Goal: Transaction & Acquisition: Purchase product/service

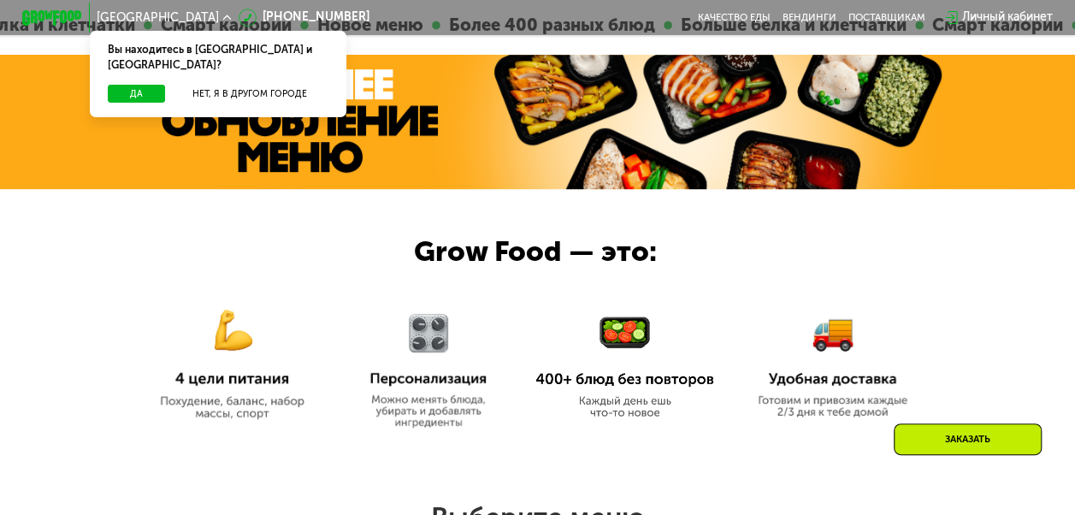
scroll to position [495, 0]
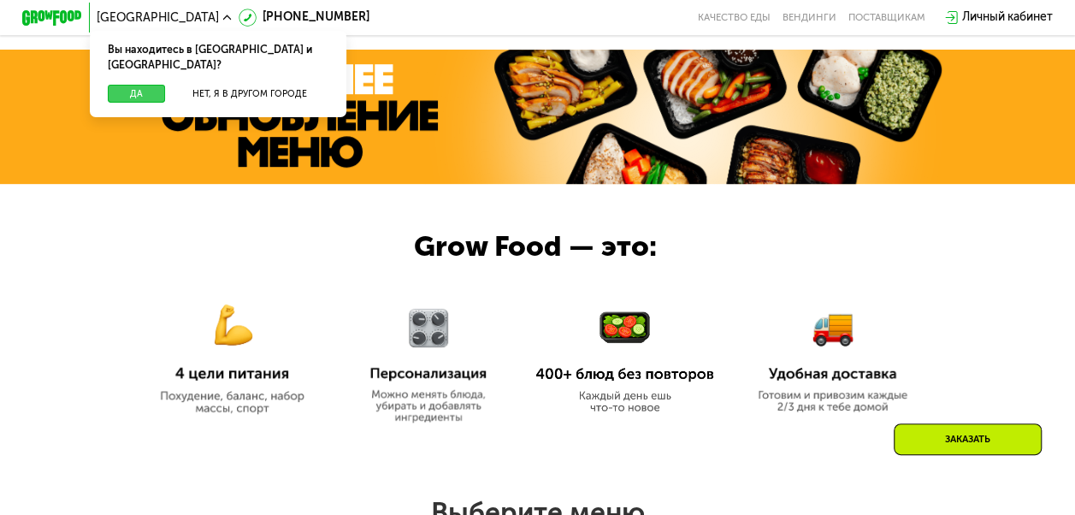
click at [146, 85] on button "Да" at bounding box center [136, 94] width 57 height 18
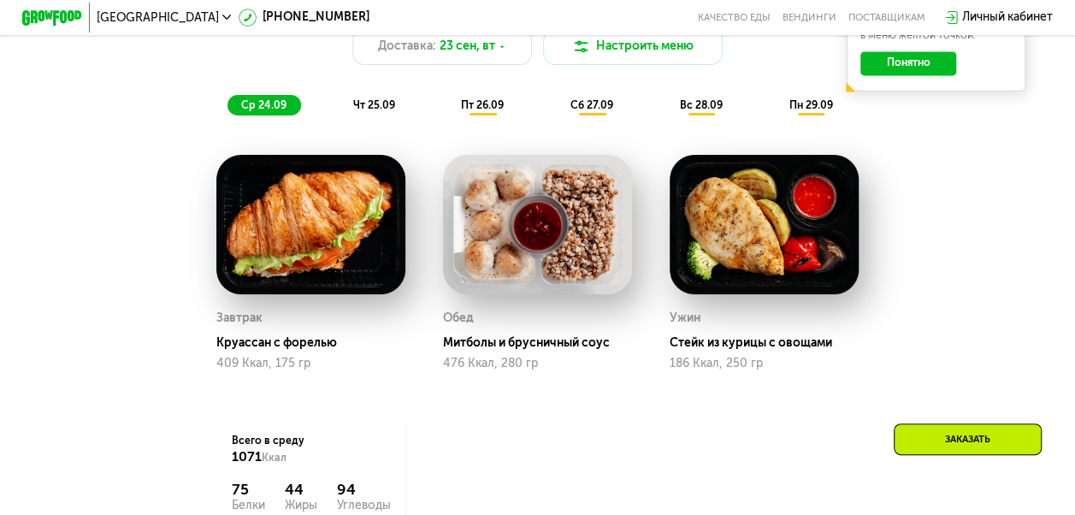
scroll to position [1172, 0]
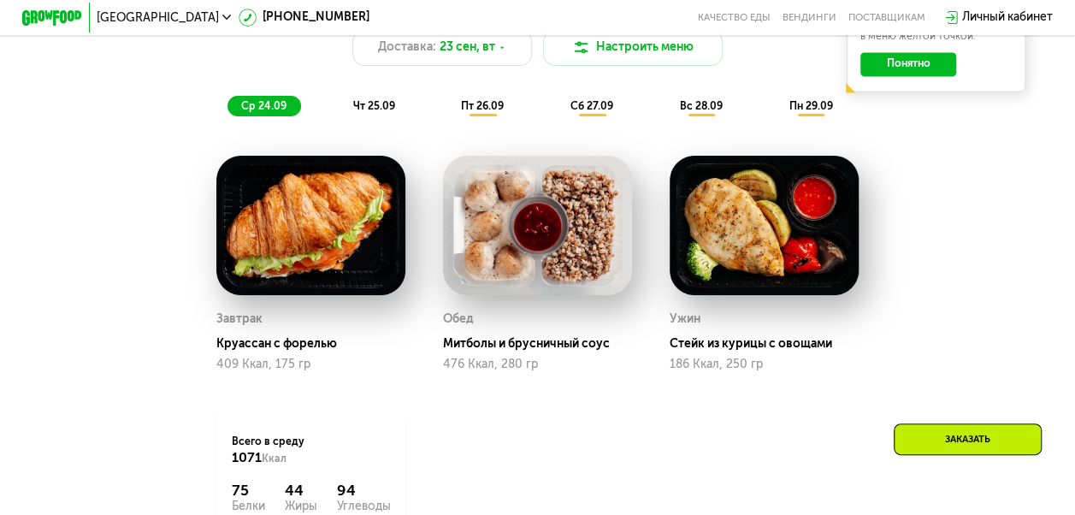
click at [364, 111] on span "чт 25.09" at bounding box center [374, 106] width 42 height 12
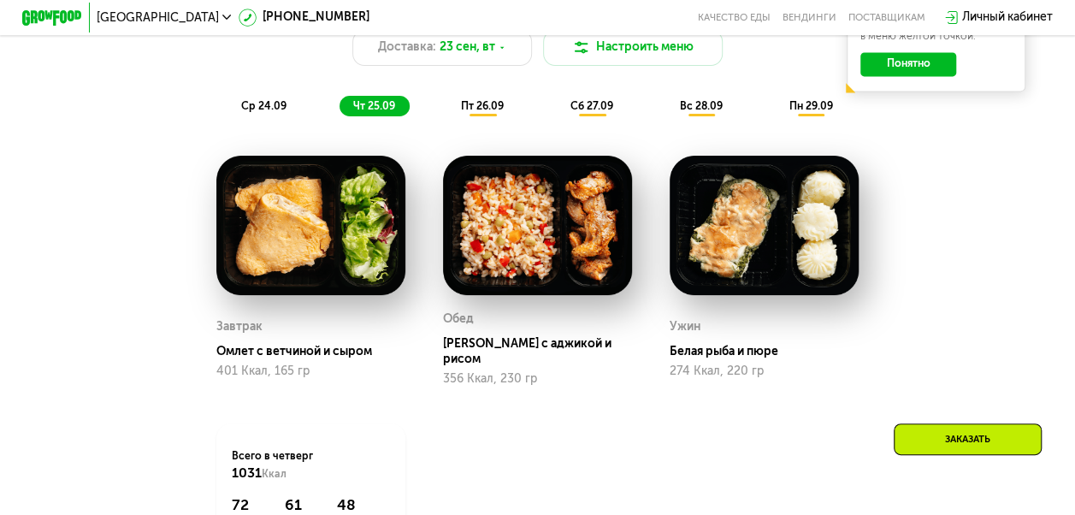
click at [469, 111] on span "пт 26.09" at bounding box center [482, 106] width 43 height 12
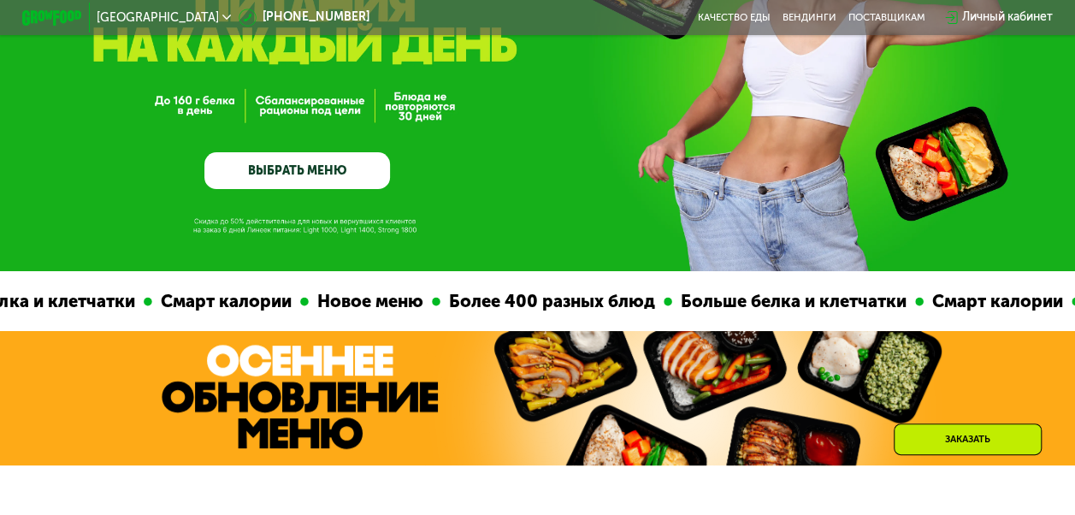
scroll to position [216, 0]
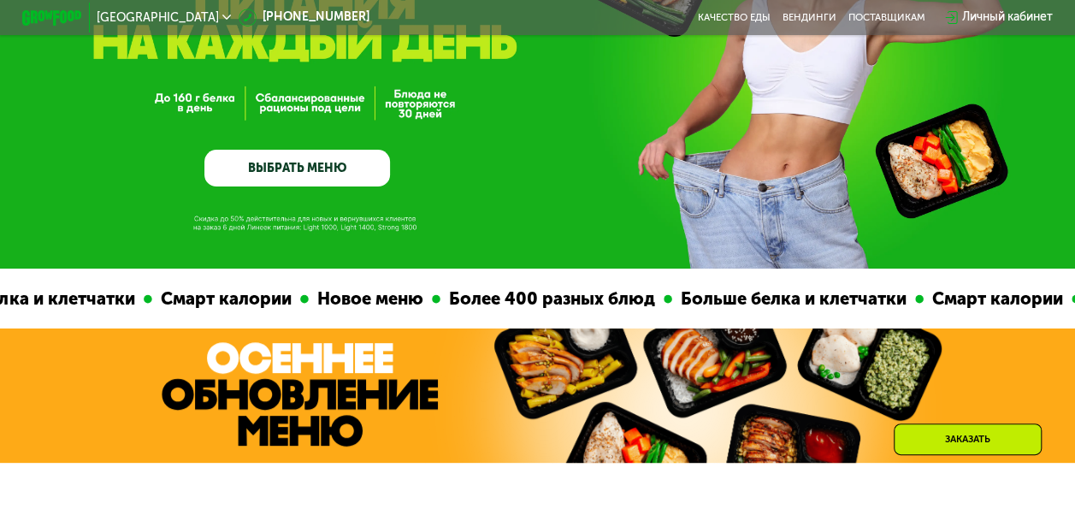
click at [357, 178] on link "ВЫБРАТЬ МЕНЮ" at bounding box center [297, 169] width 186 height 38
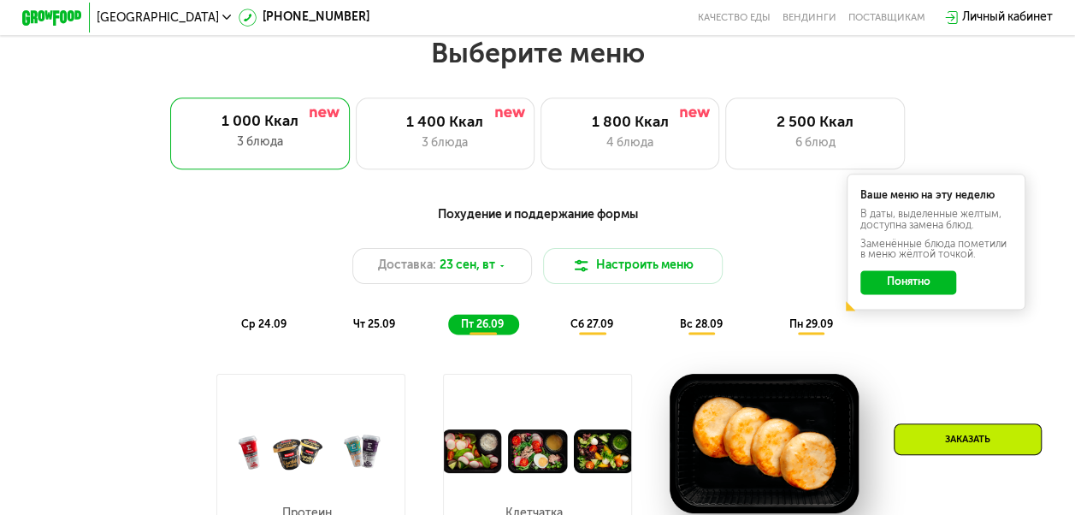
scroll to position [961, 0]
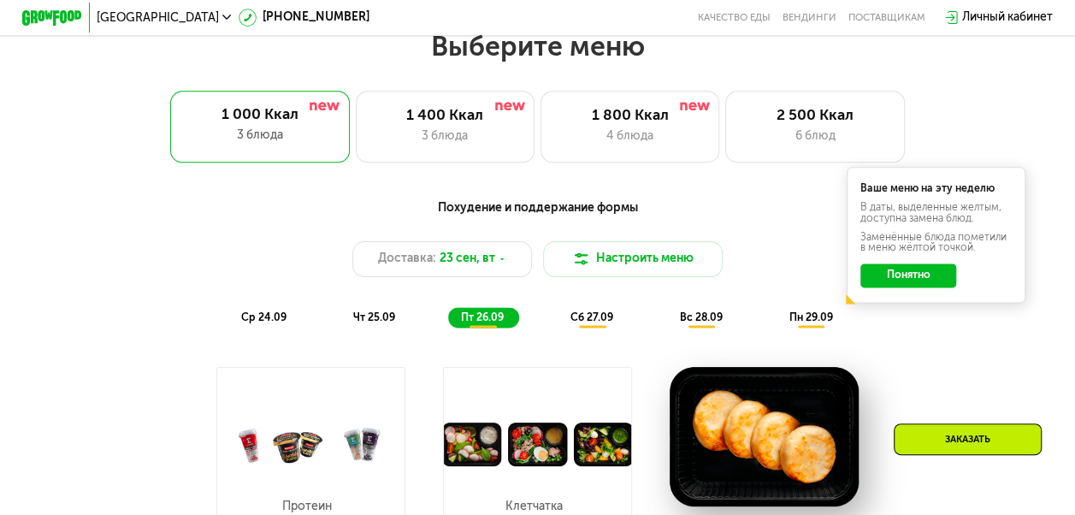
click at [915, 268] on div "Ваше меню на эту неделю В даты, выделенные желтым, доступна замена блюд. Заменё…" at bounding box center [936, 235] width 180 height 136
click at [901, 280] on button "Понятно" at bounding box center [908, 275] width 96 height 24
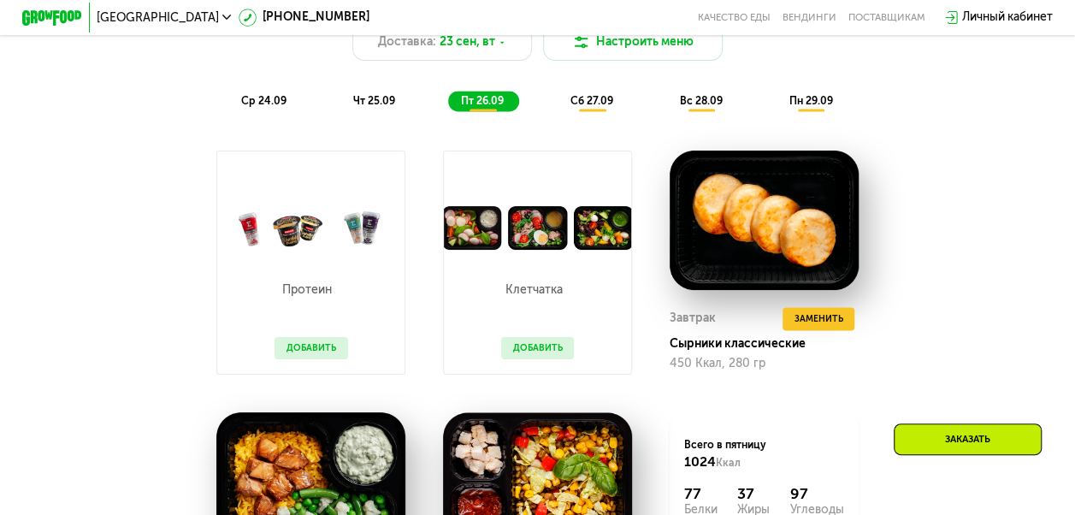
scroll to position [1175, 0]
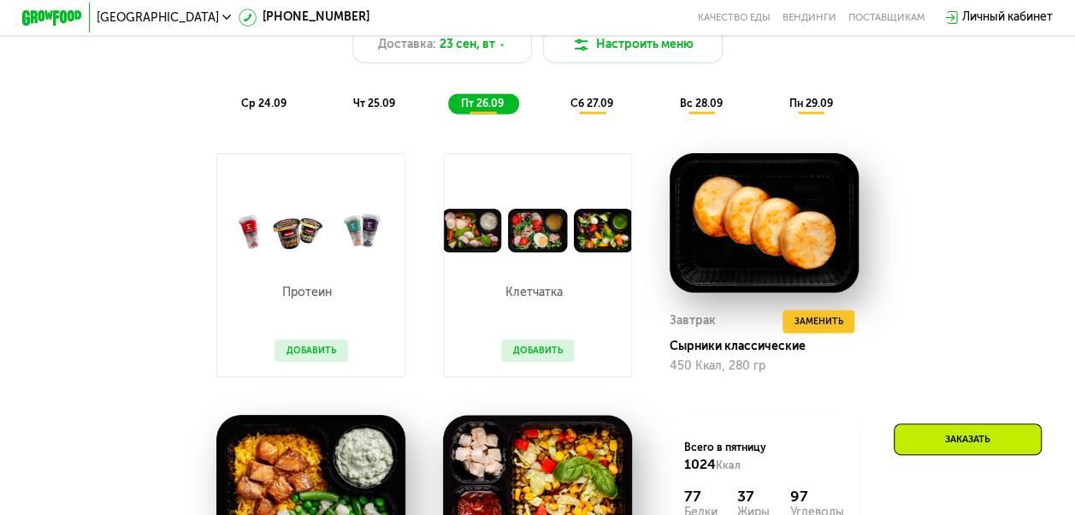
click at [590, 109] on span "сб 27.09" at bounding box center [591, 103] width 43 height 12
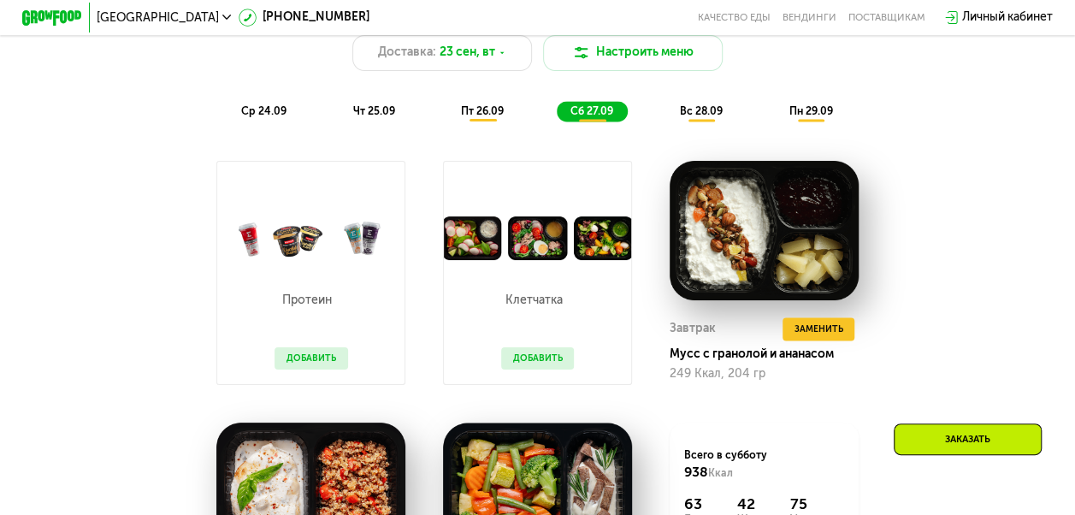
scroll to position [1165, 0]
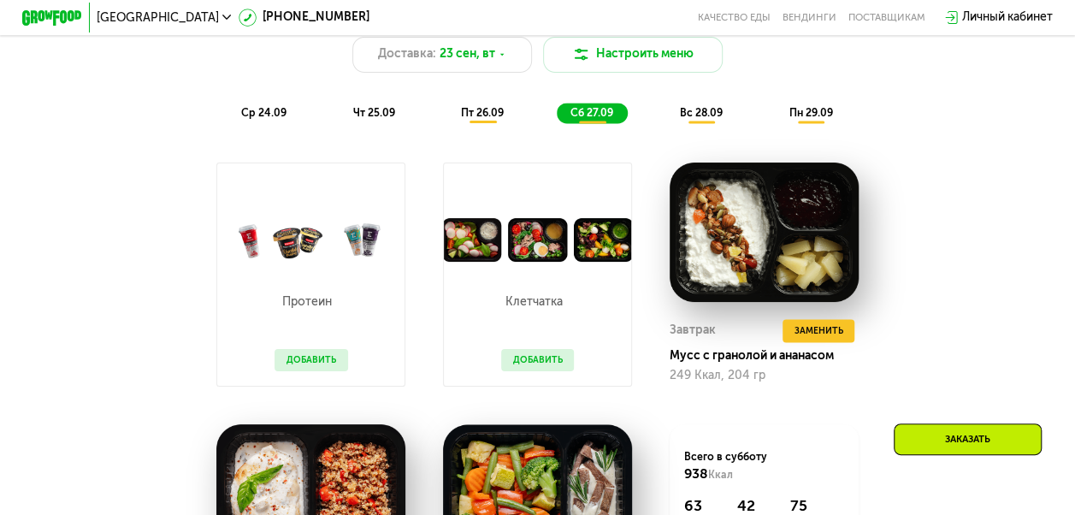
click at [713, 116] on span "вс 28.09" at bounding box center [701, 113] width 43 height 12
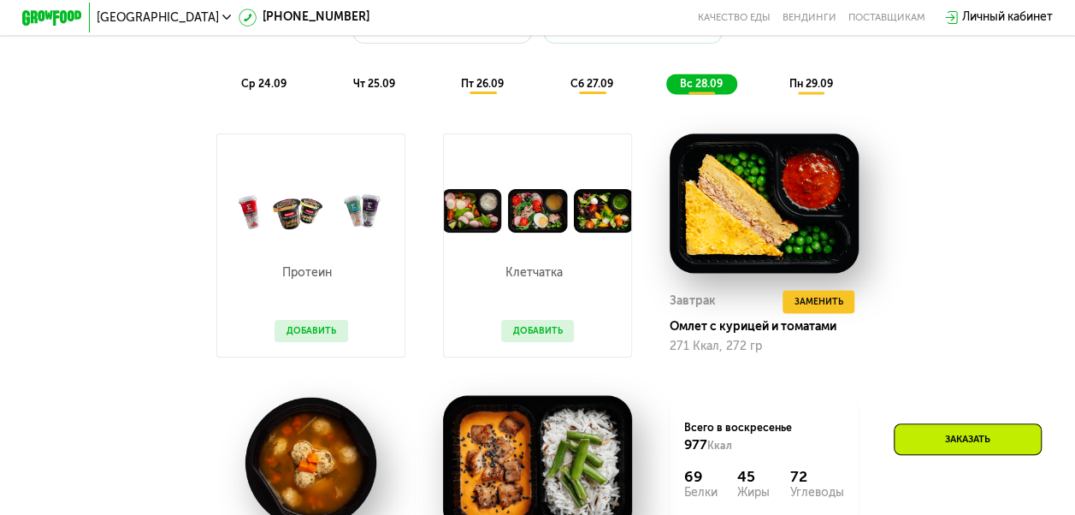
scroll to position [1135, 0]
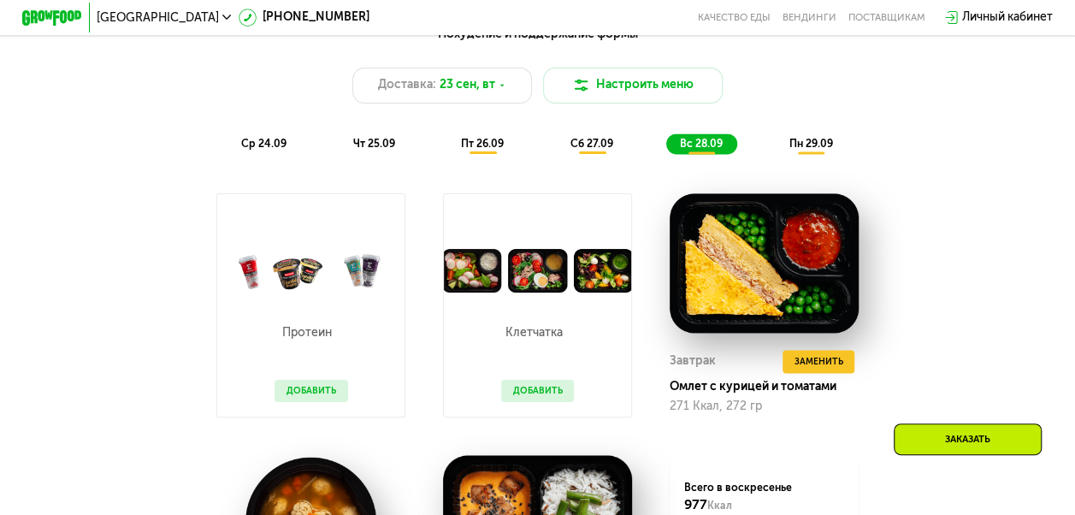
click at [827, 148] on span "пн 29.09" at bounding box center [810, 144] width 44 height 12
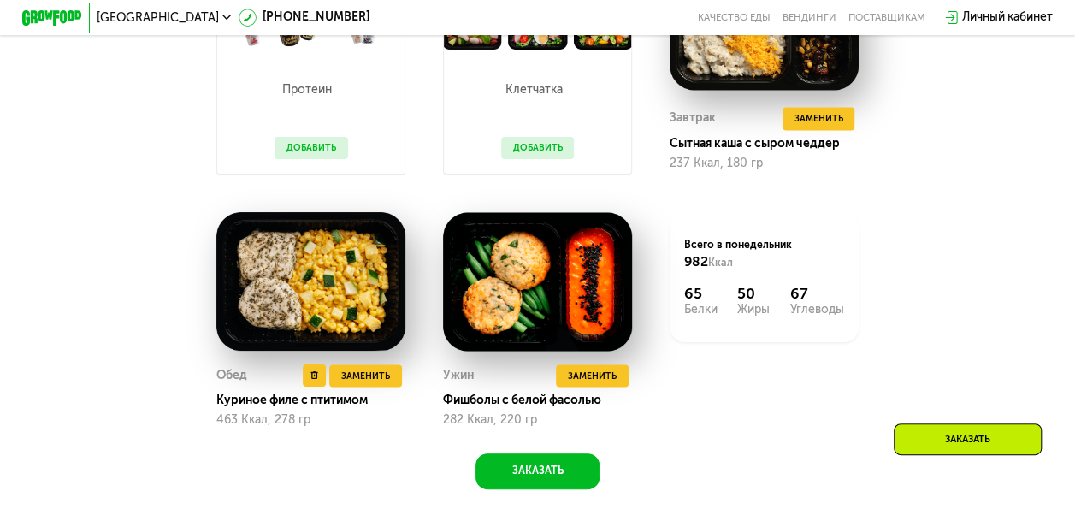
scroll to position [1104, 0]
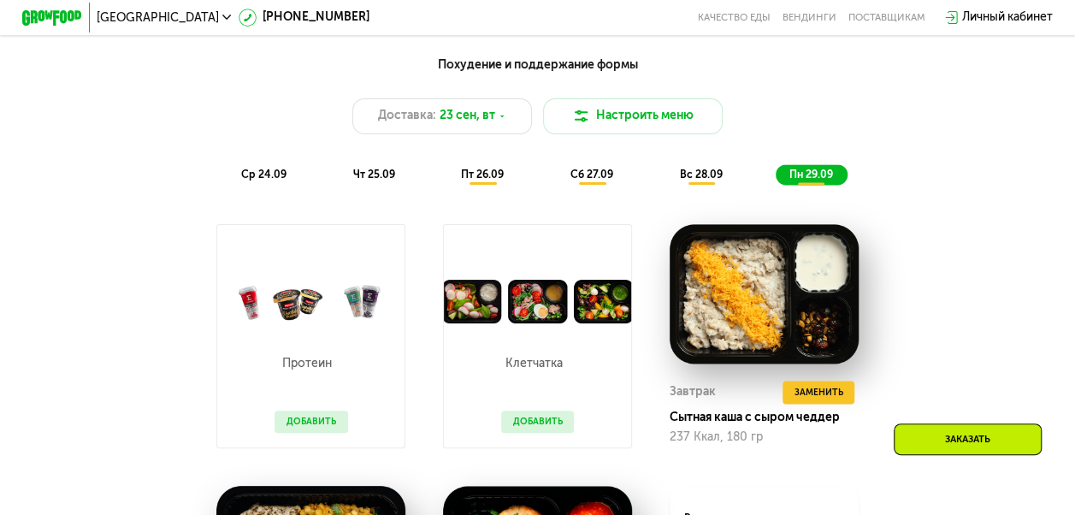
click at [262, 185] on div "ср 24.09" at bounding box center [264, 174] width 74 height 21
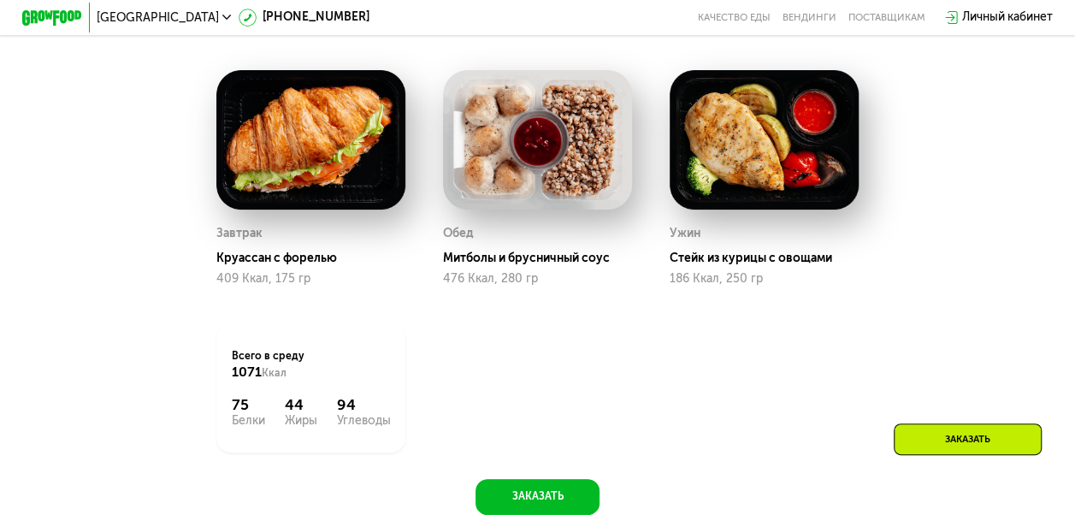
scroll to position [1269, 0]
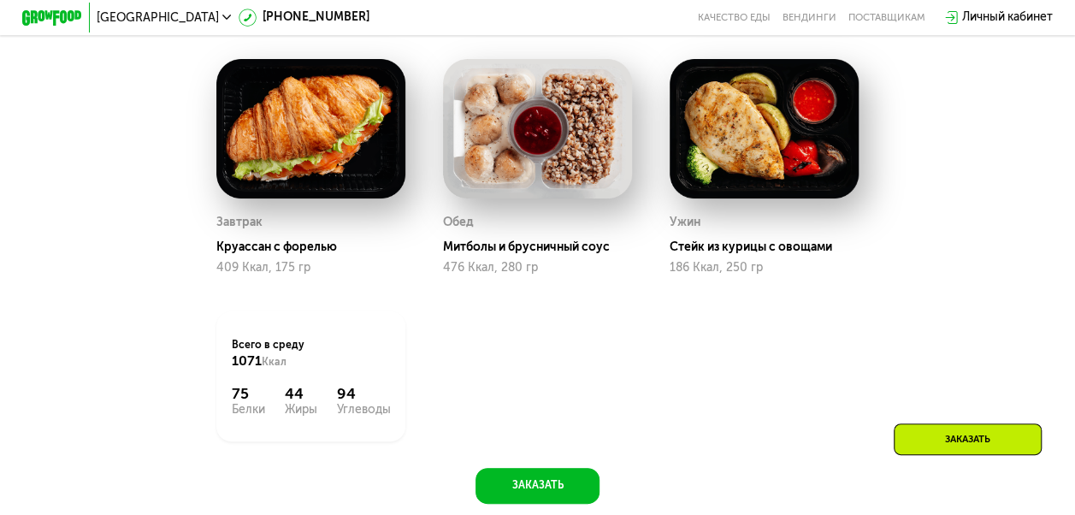
click at [713, 153] on img at bounding box center [763, 128] width 189 height 139
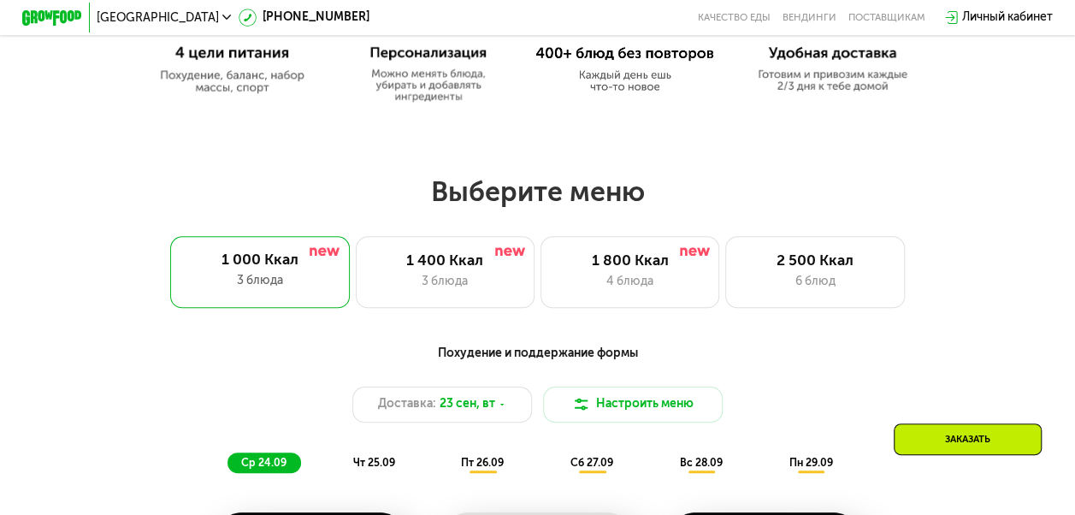
scroll to position [831, 0]
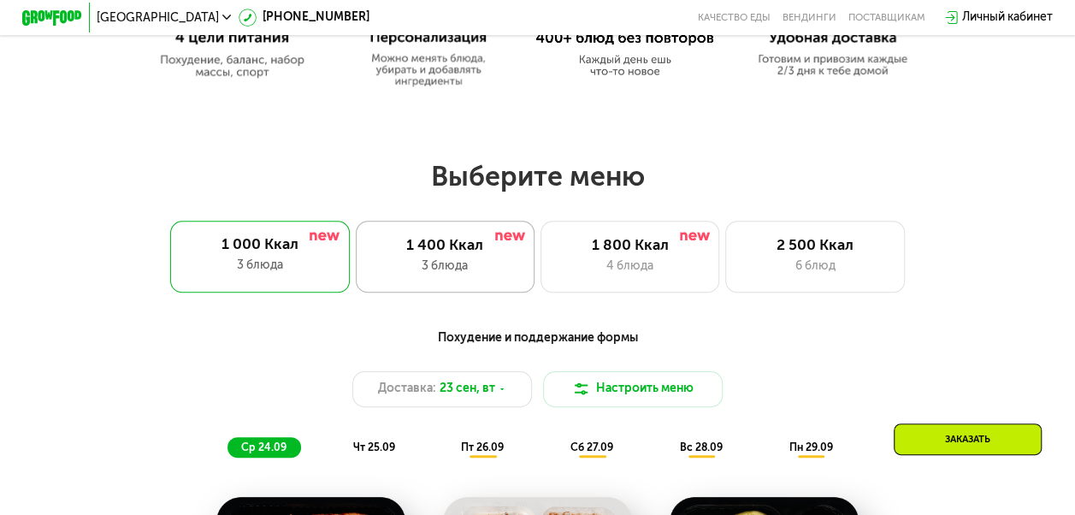
click at [464, 262] on div "1 400 Ккал 3 блюда" at bounding box center [446, 257] width 180 height 72
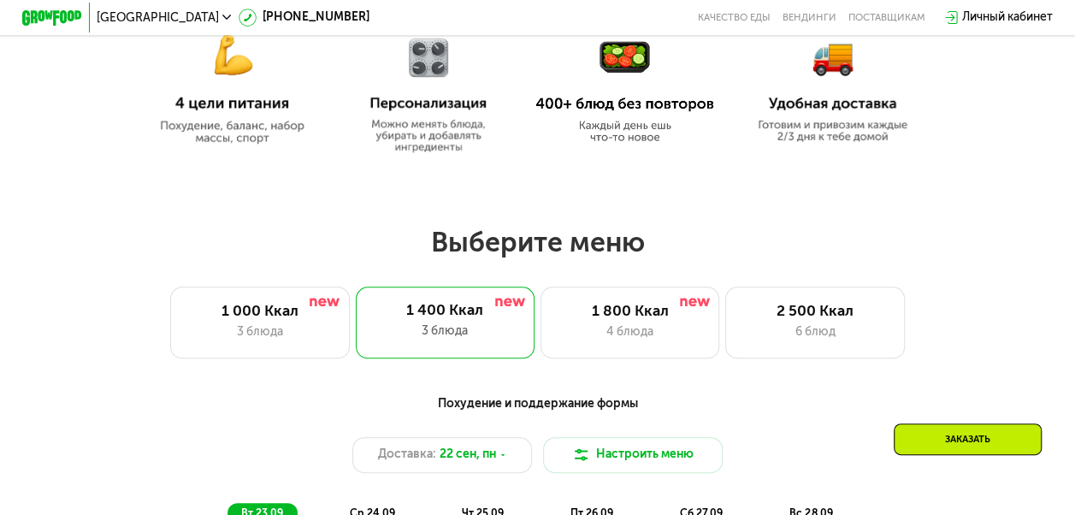
scroll to position [759, 0]
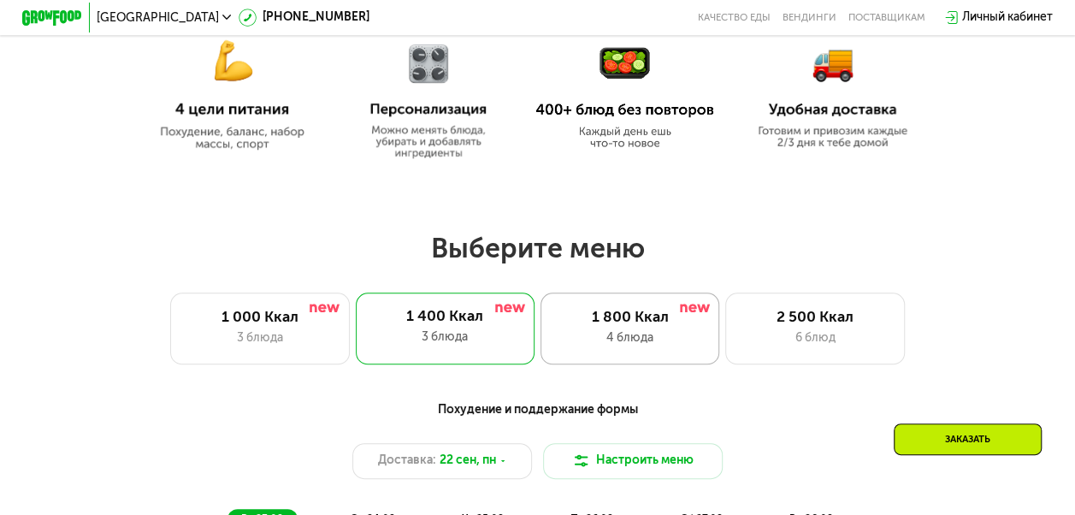
click at [610, 336] on div "4 блюда" at bounding box center [630, 338] width 148 height 18
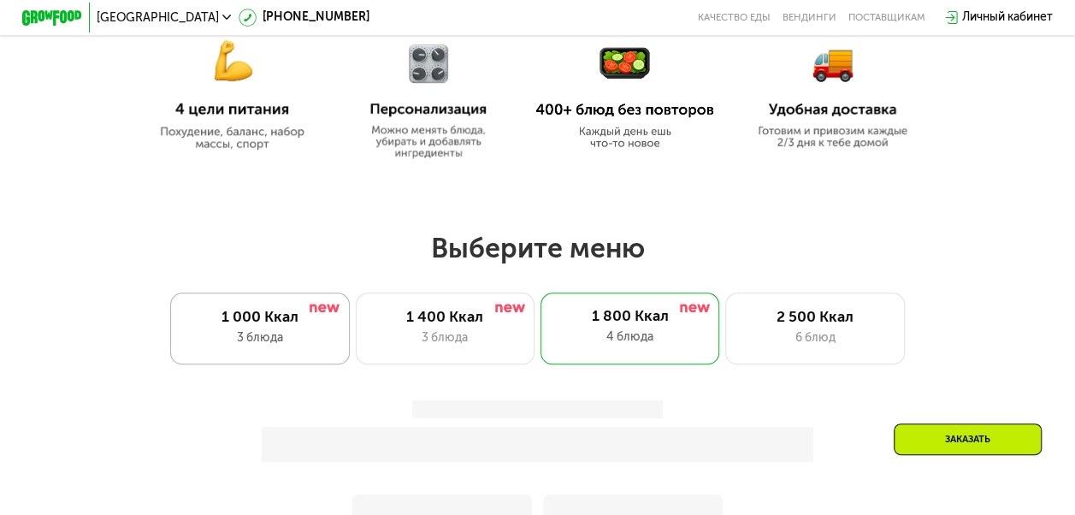
click at [239, 342] on div "3 блюда" at bounding box center [260, 338] width 148 height 18
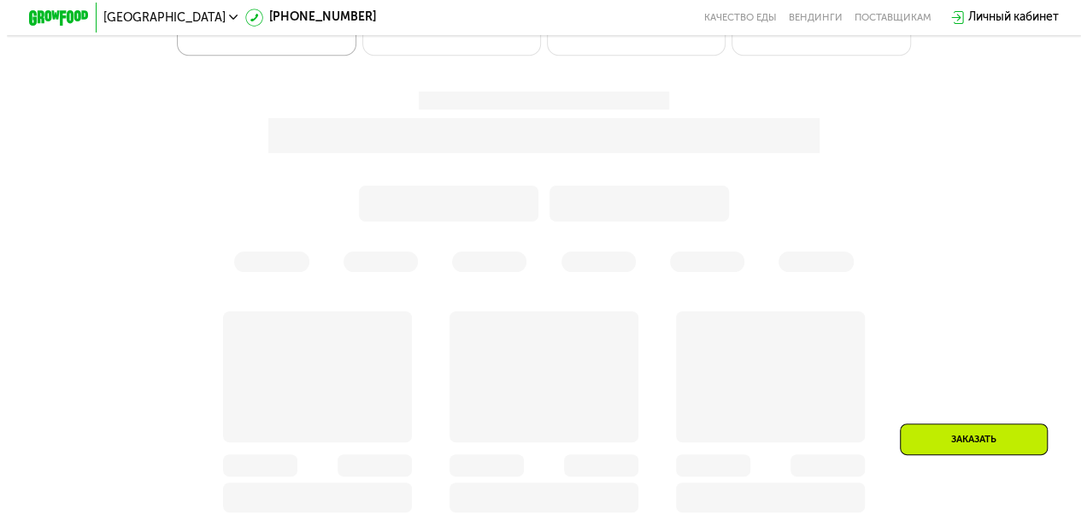
scroll to position [1069, 0]
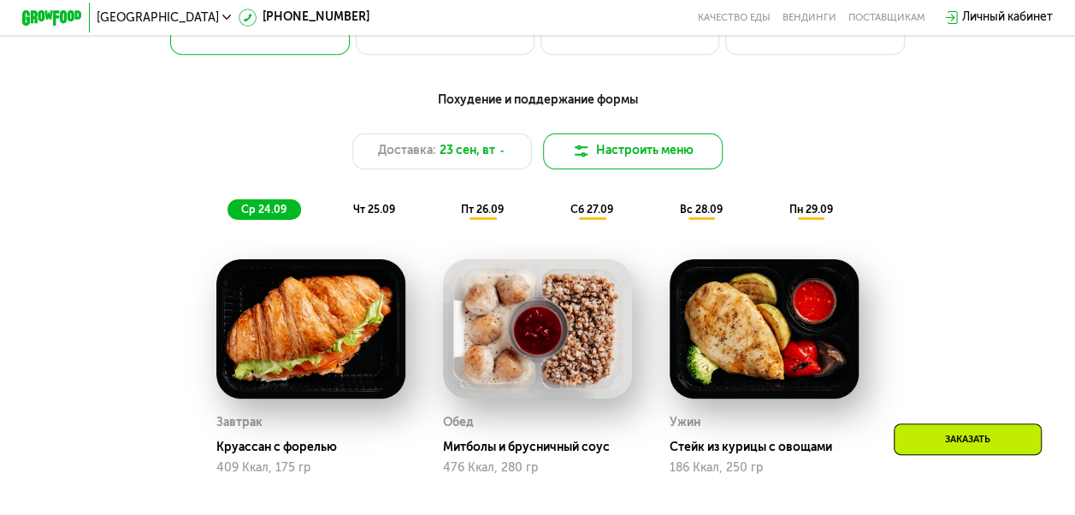
click at [614, 145] on button "Настроить меню" at bounding box center [633, 151] width 180 height 36
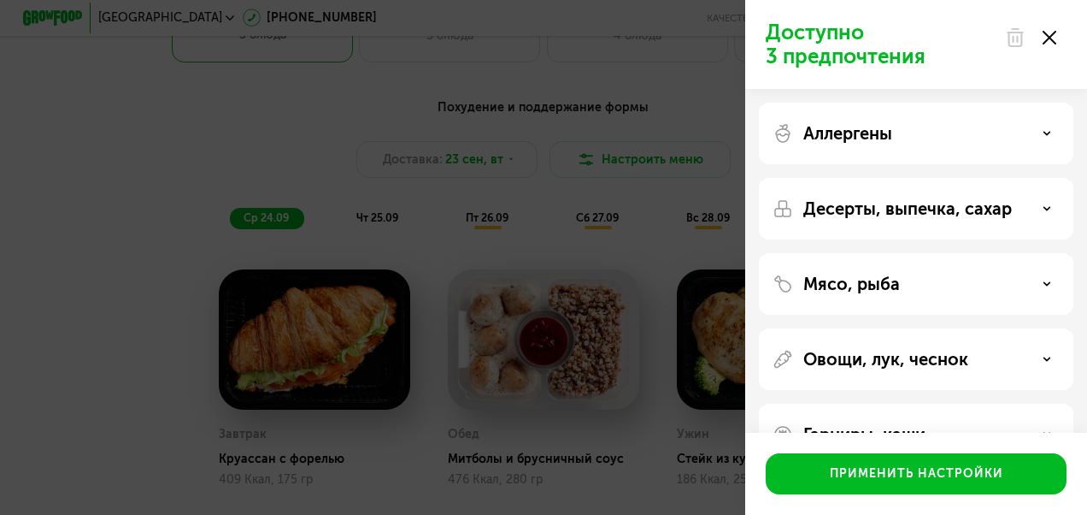
scroll to position [50, 0]
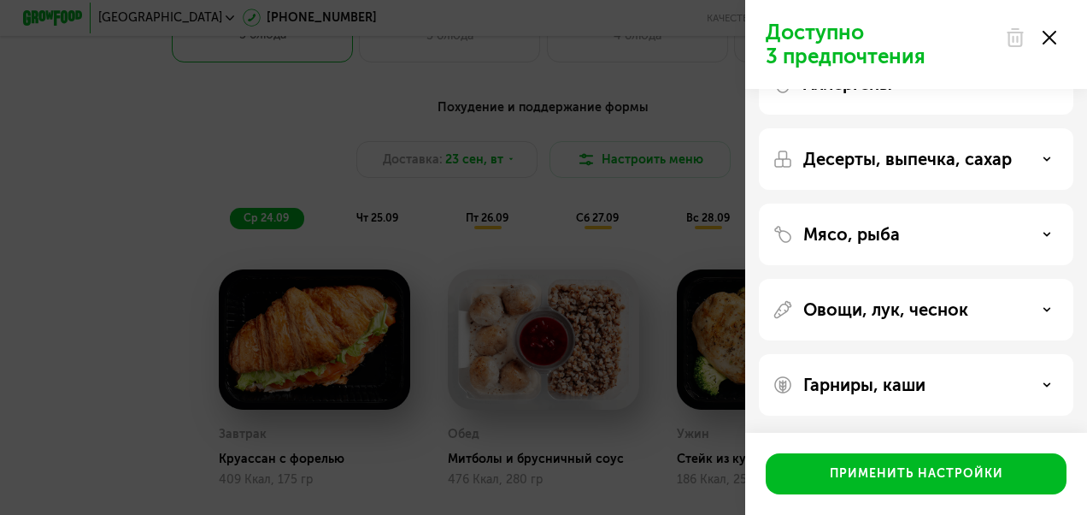
click at [913, 226] on div "Мясо, рыба" at bounding box center [916, 234] width 287 height 21
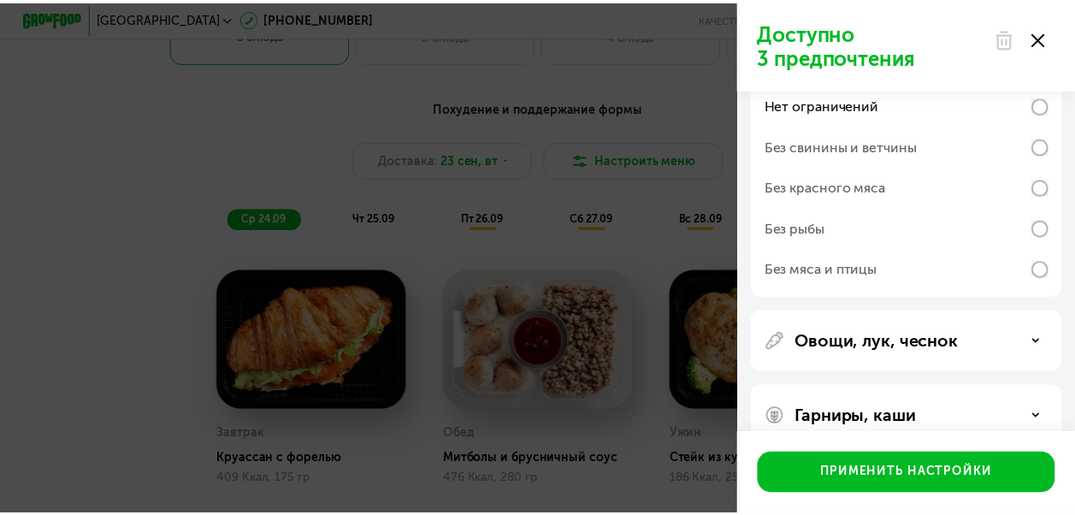
scroll to position [245, 0]
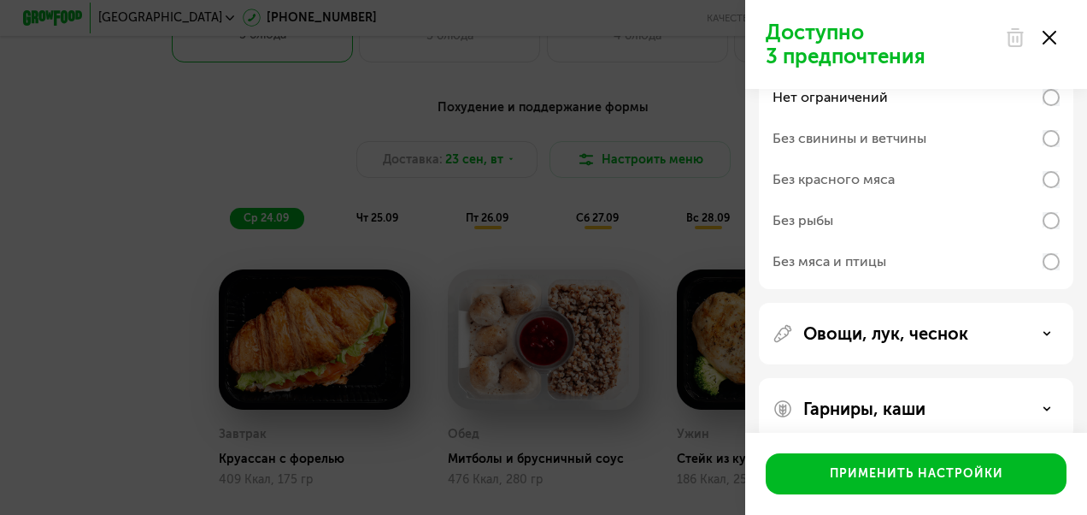
click at [1050, 36] on use at bounding box center [1050, 38] width 14 height 14
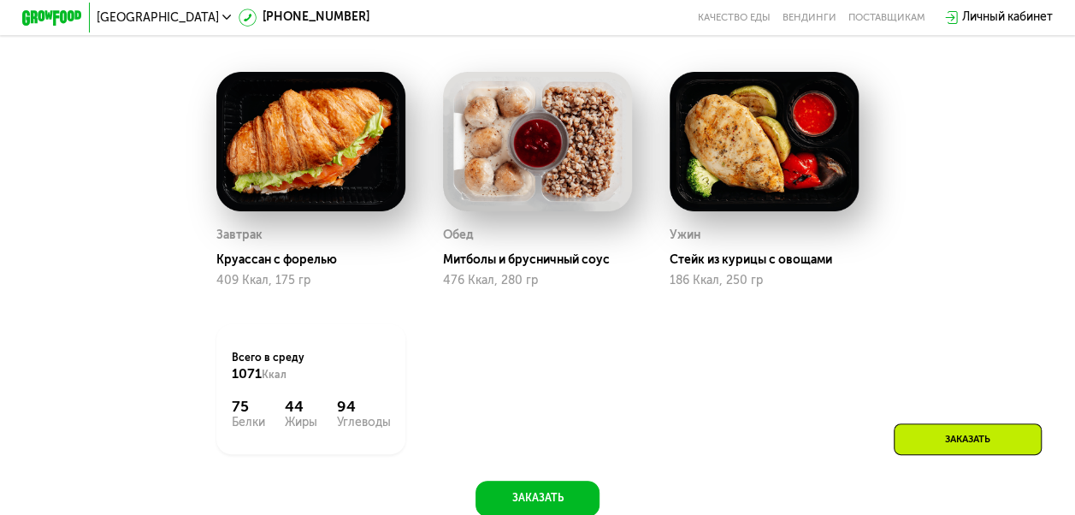
scroll to position [1257, 0]
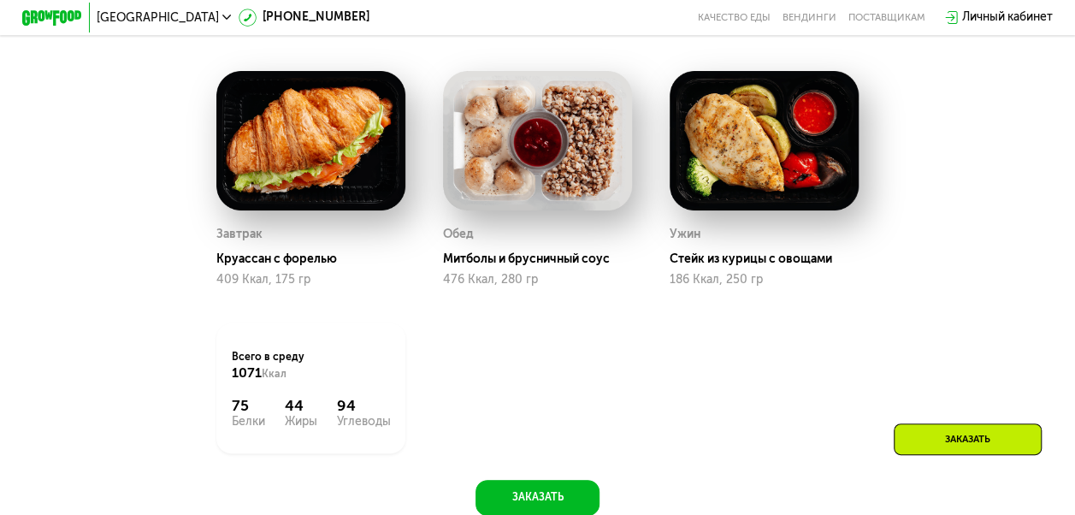
click at [718, 185] on img at bounding box center [763, 140] width 189 height 139
click at [576, 203] on img at bounding box center [537, 140] width 189 height 139
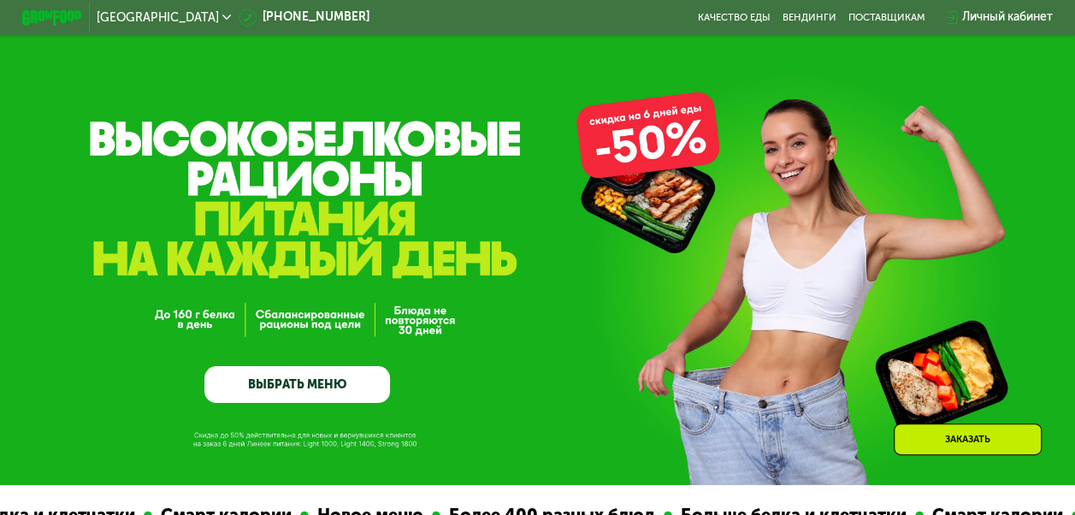
scroll to position [130, 0]
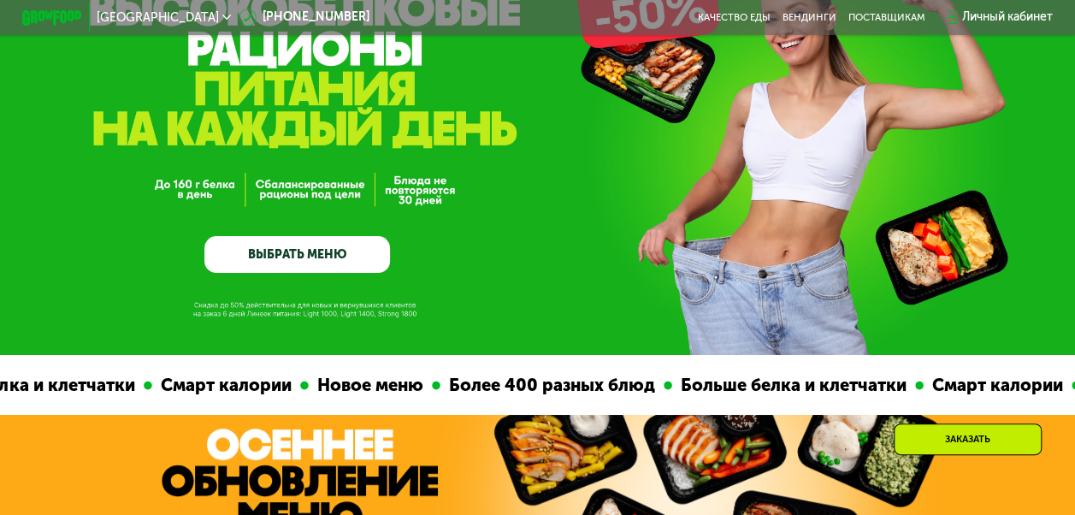
click at [337, 250] on link "ВЫБРАТЬ МЕНЮ" at bounding box center [297, 255] width 186 height 38
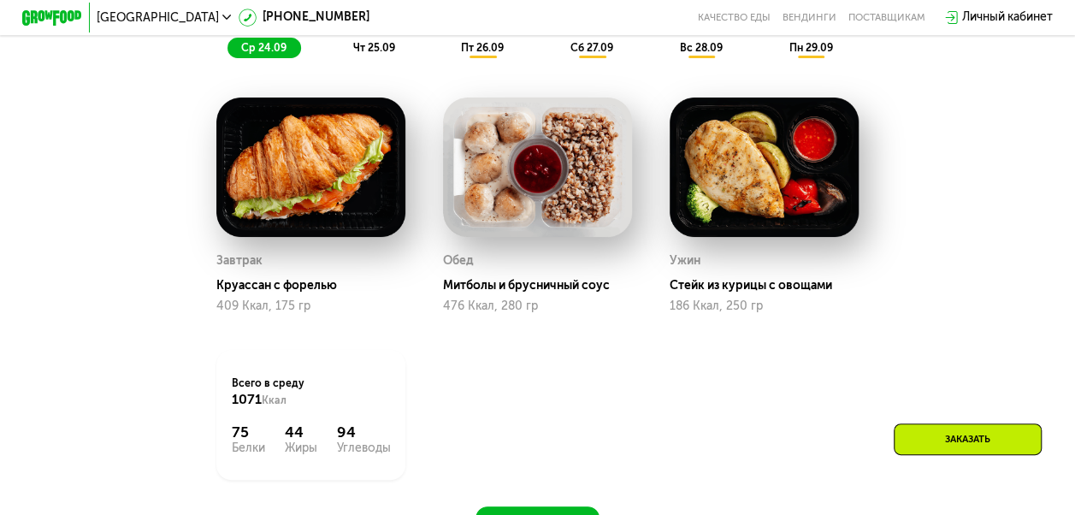
scroll to position [1242, 0]
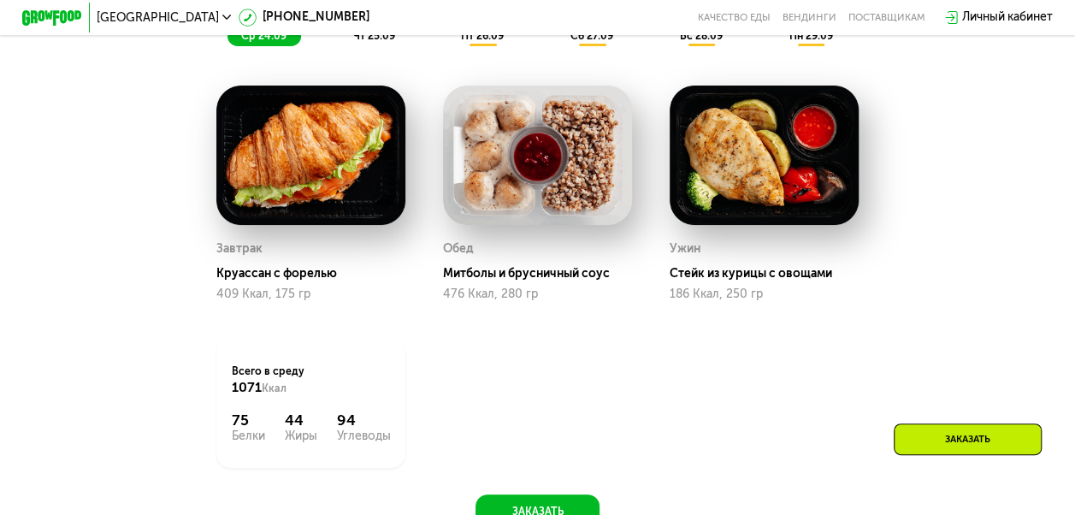
click at [980, 431] on div "Заказать" at bounding box center [967, 439] width 148 height 32
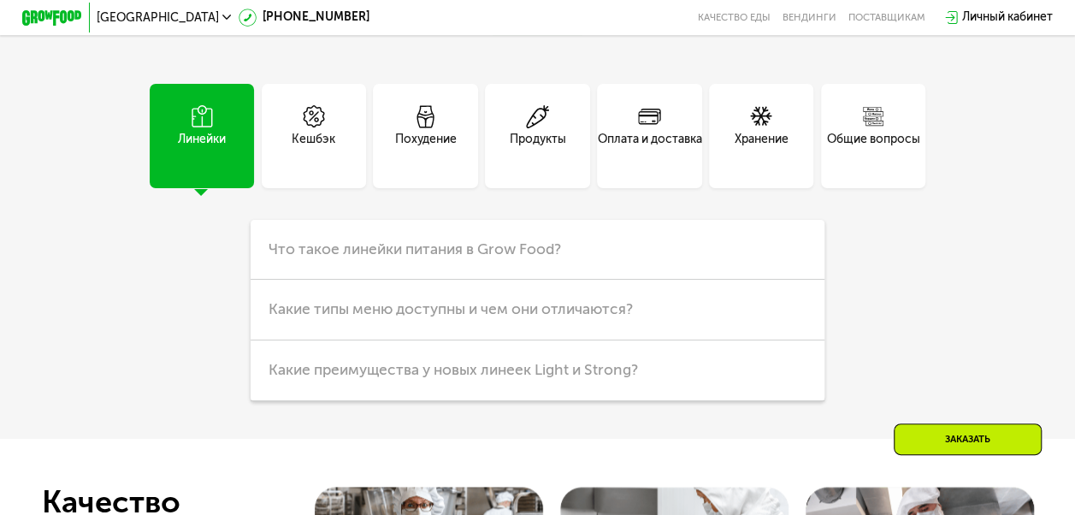
scroll to position [4034, 0]
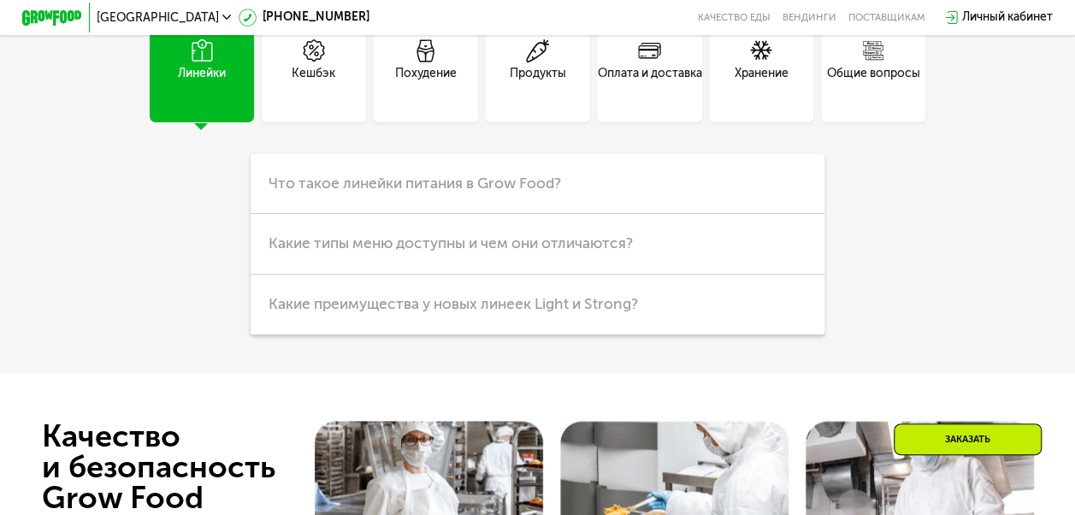
click at [323, 122] on div "Кешбэк" at bounding box center [314, 70] width 104 height 104
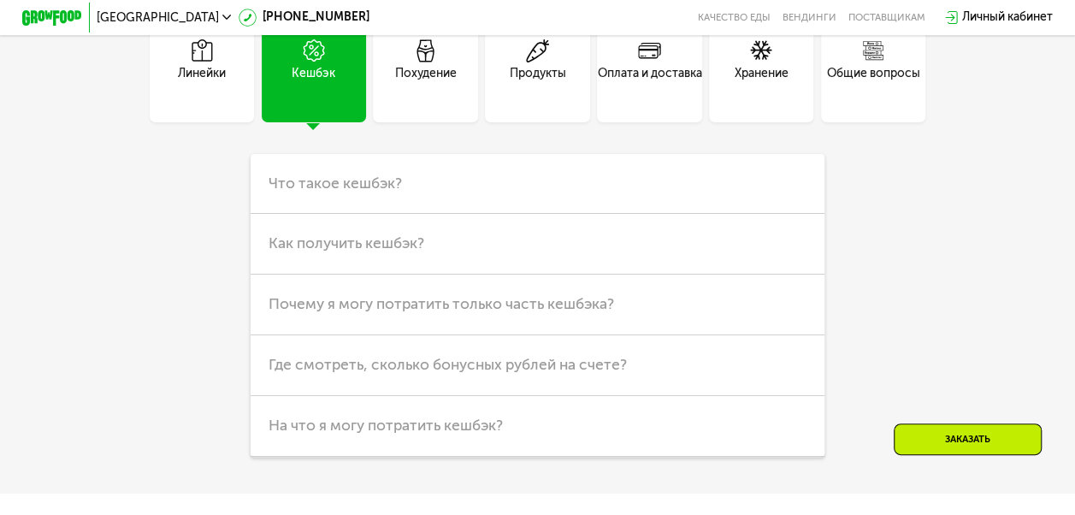
click at [436, 101] on div "Похудение" at bounding box center [426, 83] width 62 height 36
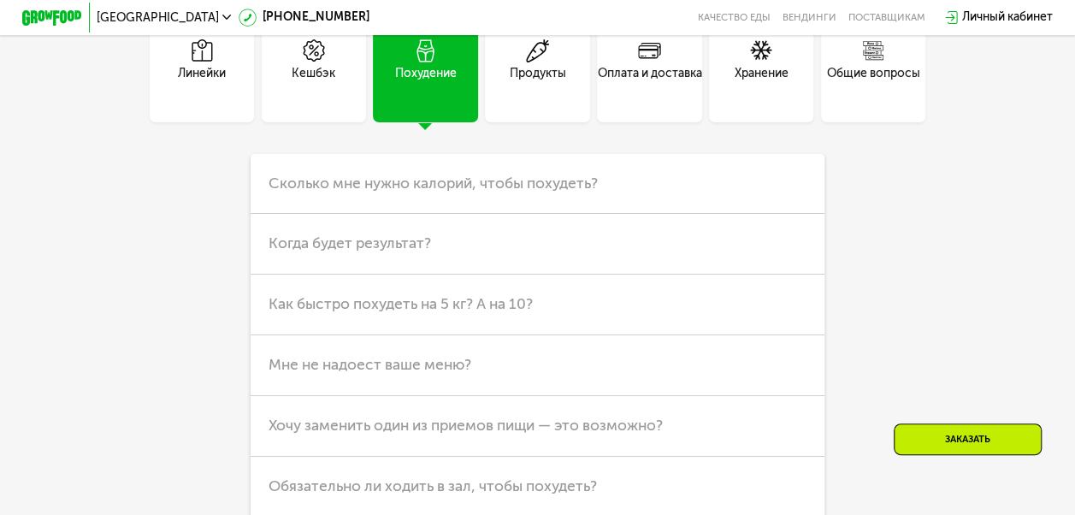
click at [543, 62] on icon at bounding box center [537, 50] width 22 height 22
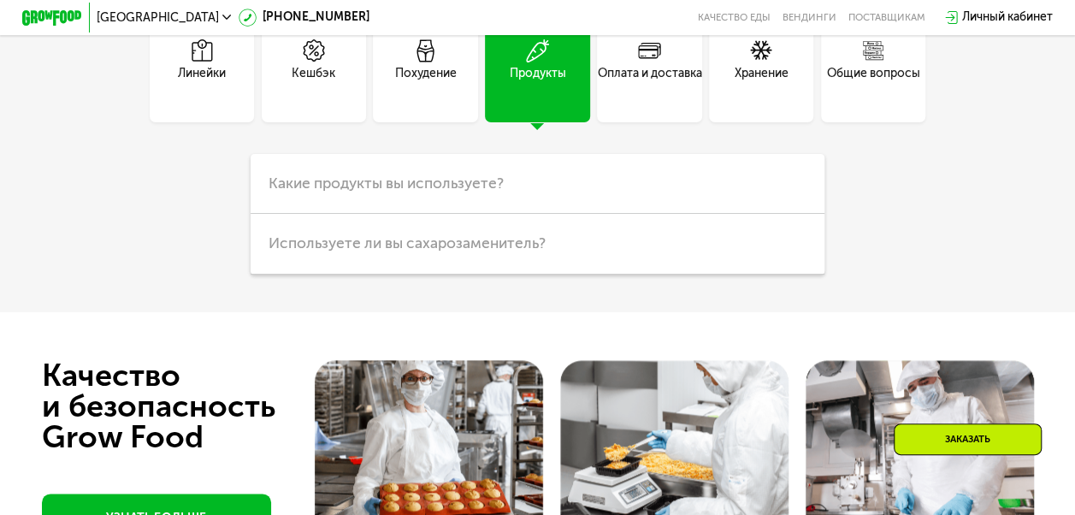
click at [452, 97] on div "Похудение" at bounding box center [426, 83] width 62 height 36
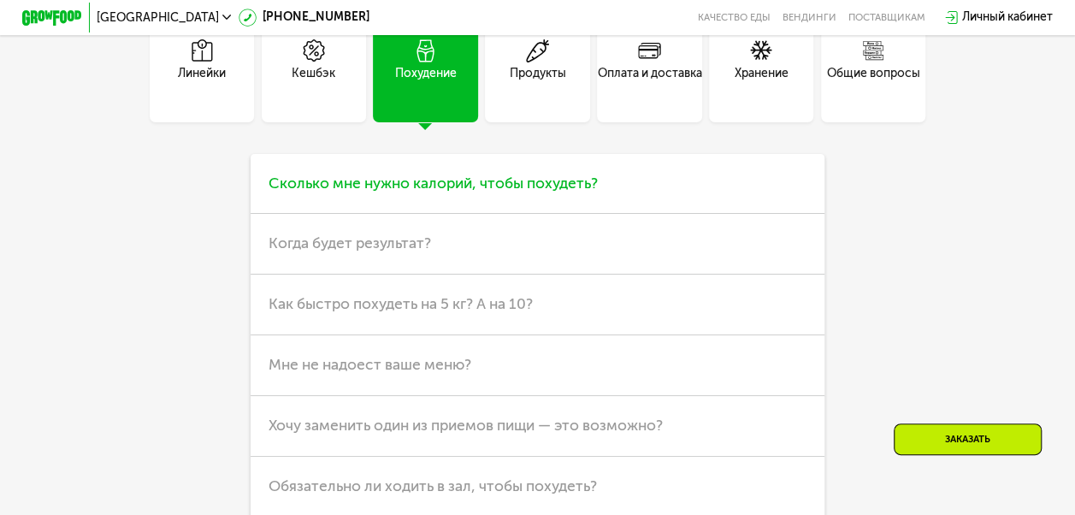
click at [410, 192] on span "Сколько мне нужно калорий, чтобы похудеть?" at bounding box center [432, 183] width 329 height 18
